Goal: Task Accomplishment & Management: Use online tool/utility

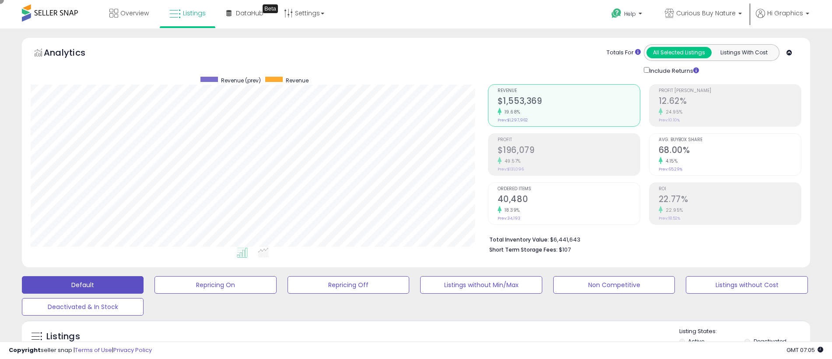
scroll to position [180, 458]
click at [708, 13] on span "Curious Buy Nature" at bounding box center [707, 13] width 60 height 9
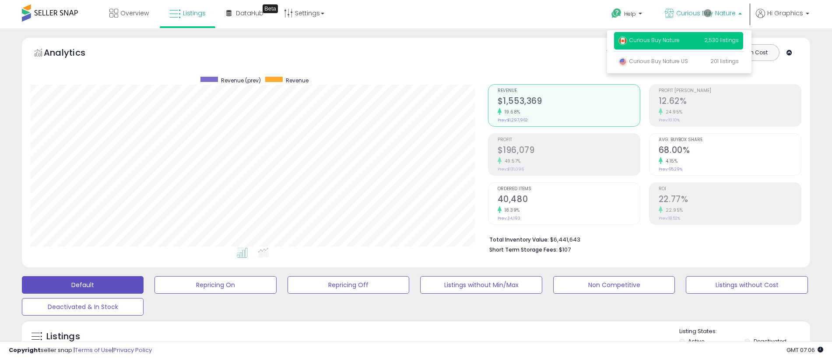
click at [680, 42] on p "Curious Buy Nature 2,530 listings" at bounding box center [678, 41] width 129 height 18
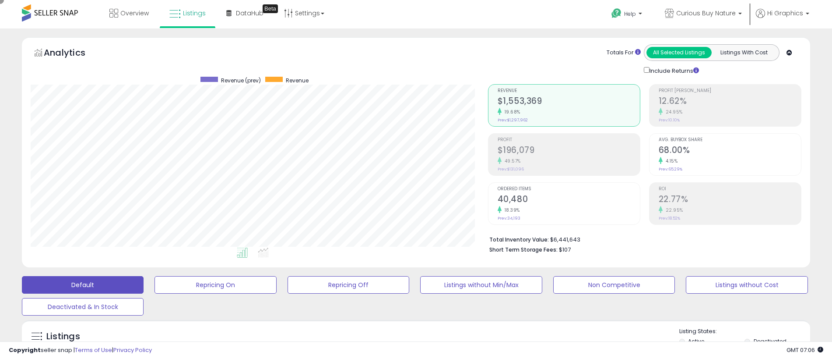
scroll to position [218, 0]
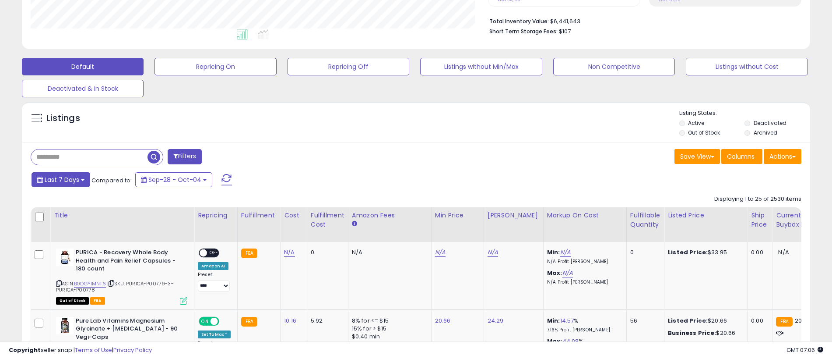
click at [60, 179] on span "Last 7 Days" at bounding box center [62, 179] width 35 height 9
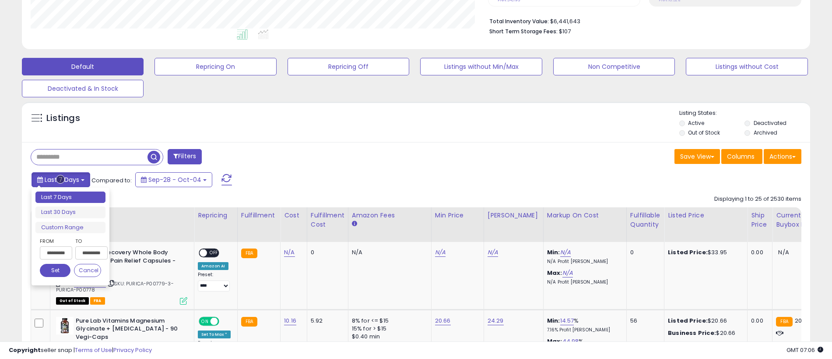
type input "**********"
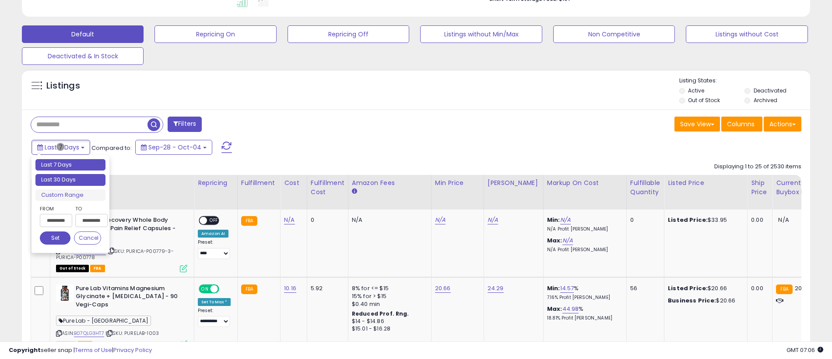
click at [71, 180] on li "Last 30 Days" at bounding box center [70, 180] width 70 height 12
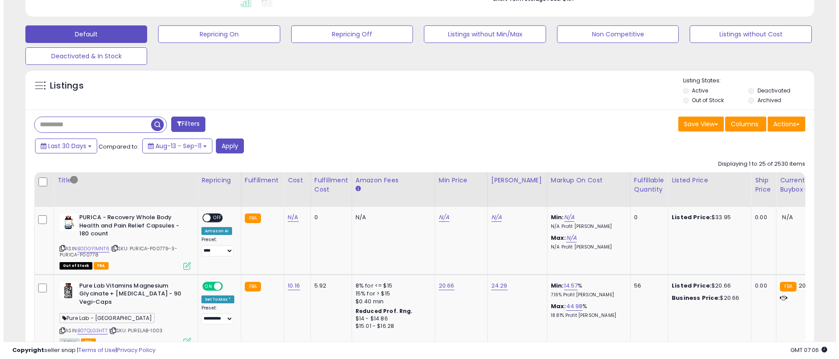
scroll to position [195, 0]
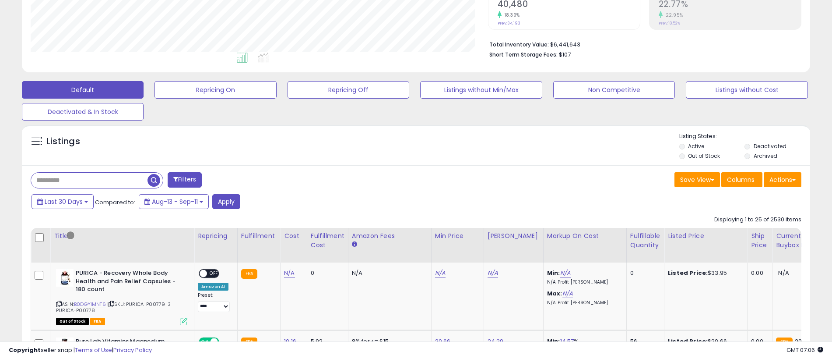
click at [186, 180] on button "Filters" at bounding box center [185, 179] width 34 height 15
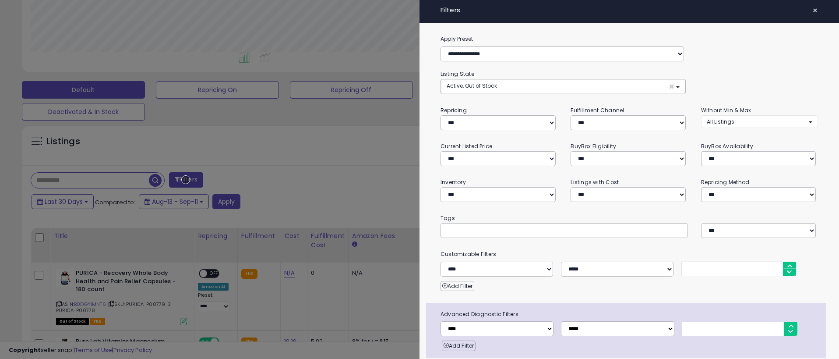
scroll to position [35, 0]
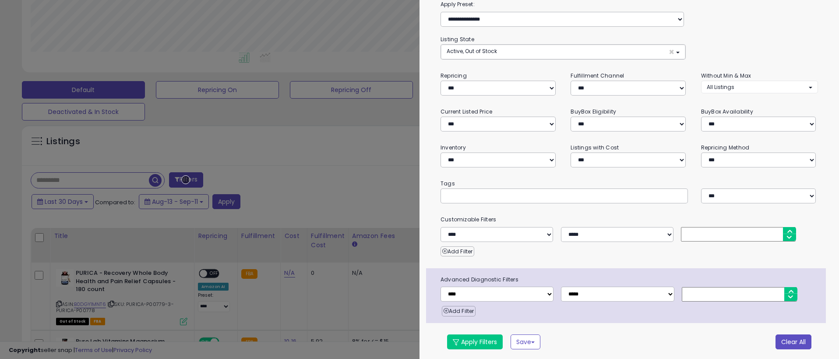
click at [787, 340] on button "Clear All" at bounding box center [794, 341] width 36 height 15
select select "*"
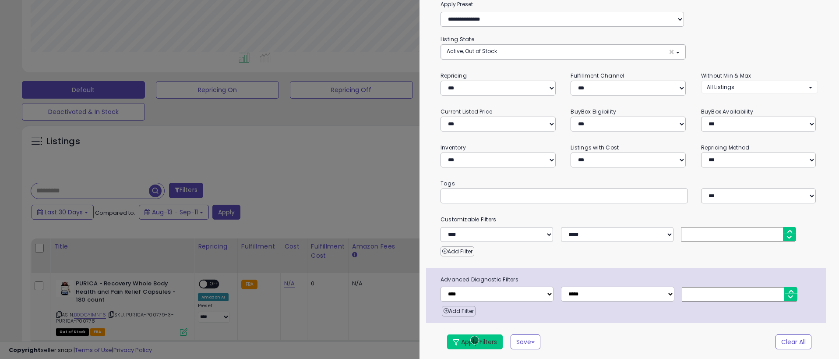
click at [475, 340] on button "Apply Filters" at bounding box center [475, 341] width 56 height 15
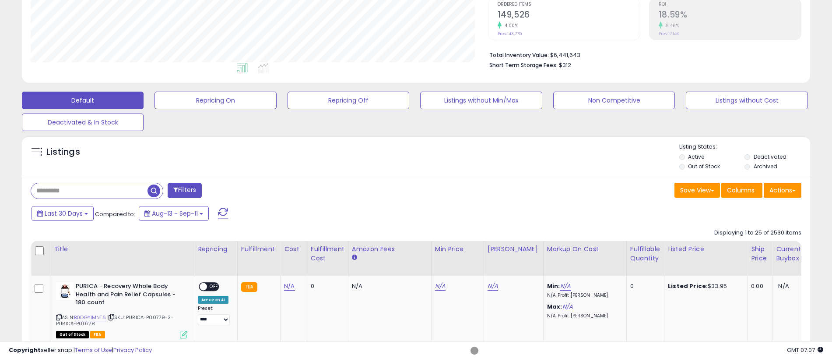
scroll to position [194, 0]
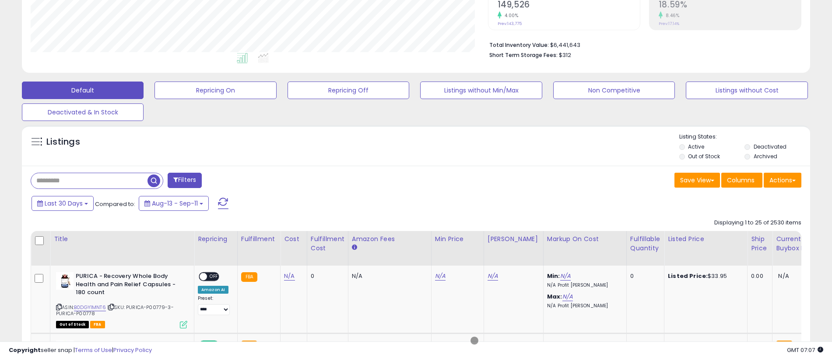
click at [155, 179] on span "button" at bounding box center [154, 180] width 13 height 13
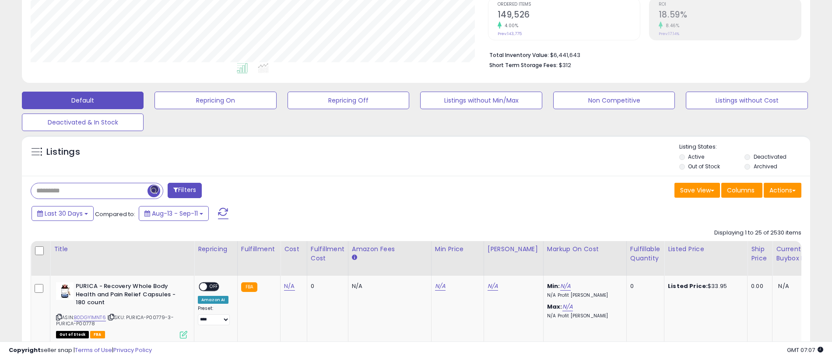
scroll to position [195, 0]
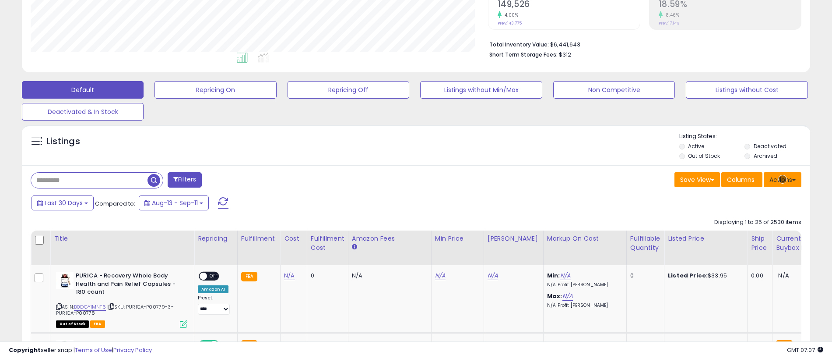
click at [783, 179] on button "Actions" at bounding box center [783, 179] width 38 height 15
click at [747, 235] on link "Export All Columns" at bounding box center [747, 236] width 96 height 14
